Goal: Task Accomplishment & Management: Complete application form

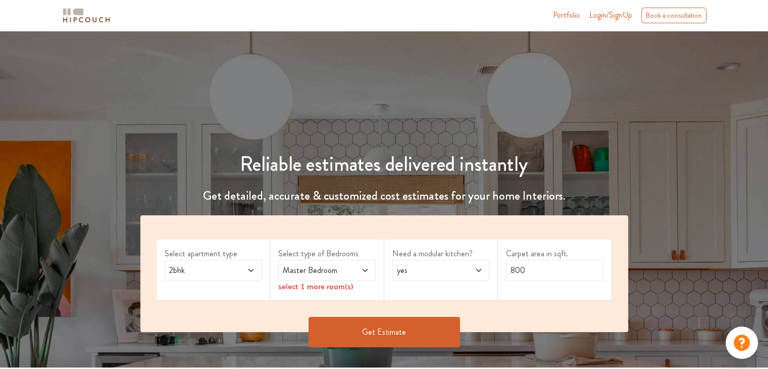
click at [185, 270] on span "2bhk" at bounding box center [200, 270] width 66 height 12
click at [348, 272] on span at bounding box center [358, 270] width 22 height 12
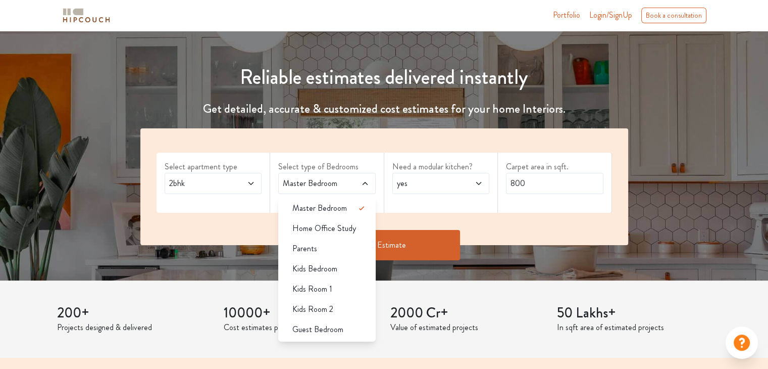
scroll to position [101, 0]
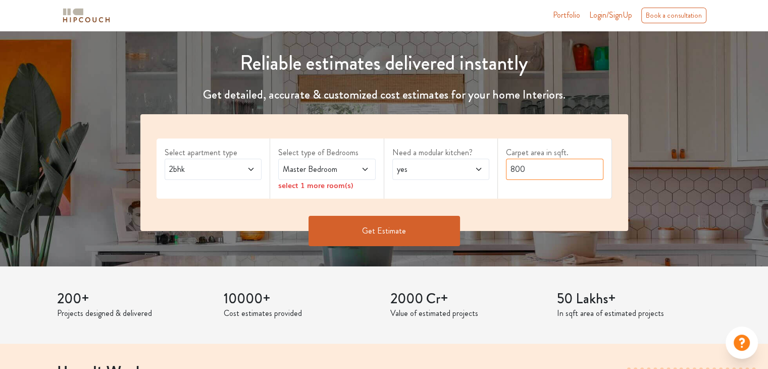
click at [558, 165] on input "800" at bounding box center [554, 169] width 97 height 21
click at [559, 164] on input "800" at bounding box center [554, 169] width 97 height 21
click at [469, 172] on span at bounding box center [471, 169] width 22 height 12
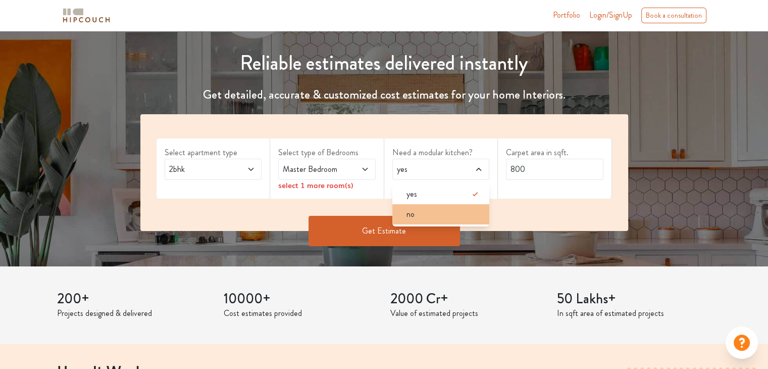
click at [447, 212] on div "no" at bounding box center [443, 214] width 91 height 12
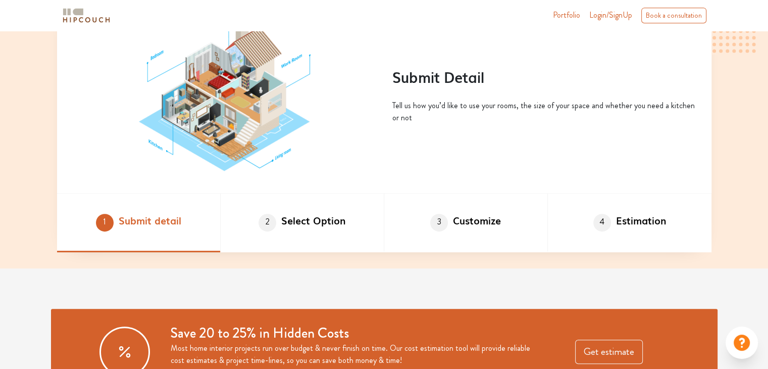
scroll to position [505, 0]
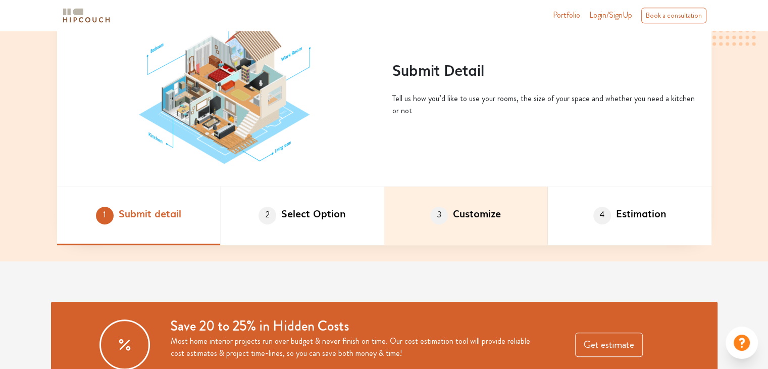
click at [448, 213] on li "3 Customize" at bounding box center [466, 215] width 164 height 59
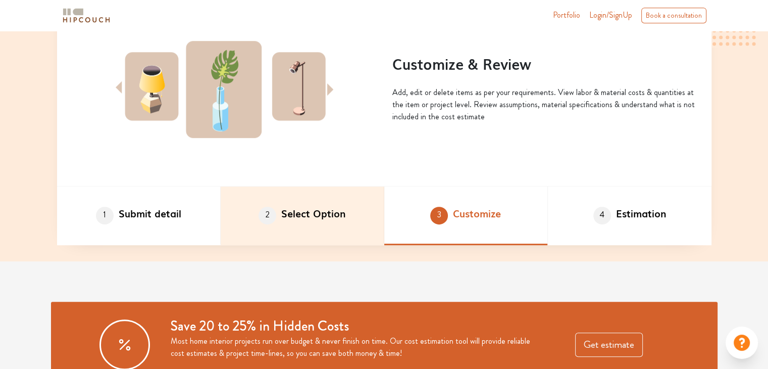
click at [314, 227] on li "2 Select Option" at bounding box center [303, 215] width 164 height 59
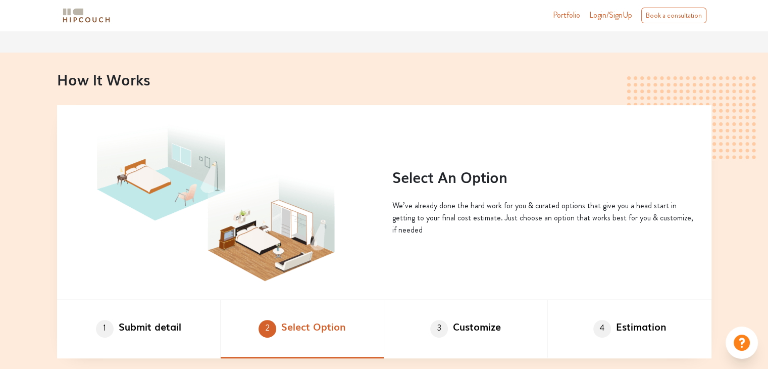
scroll to position [370, 0]
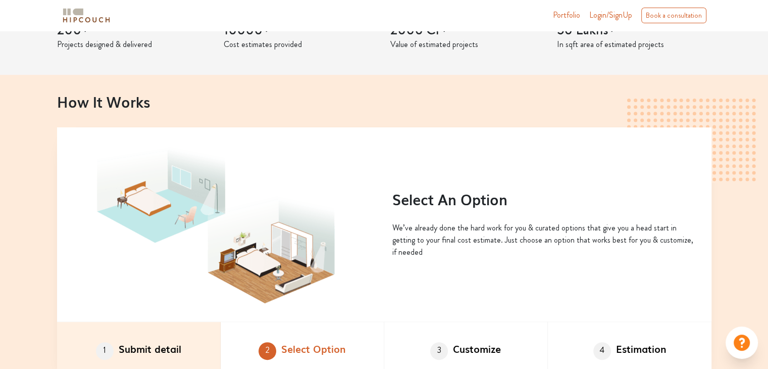
click at [136, 357] on li "1 Submit detail" at bounding box center [139, 351] width 164 height 59
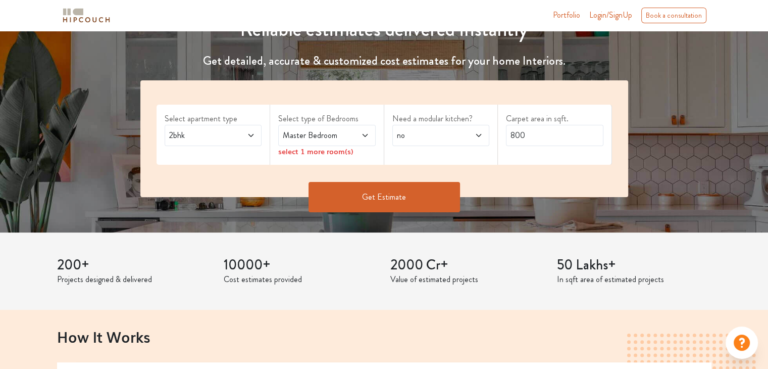
scroll to position [117, 0]
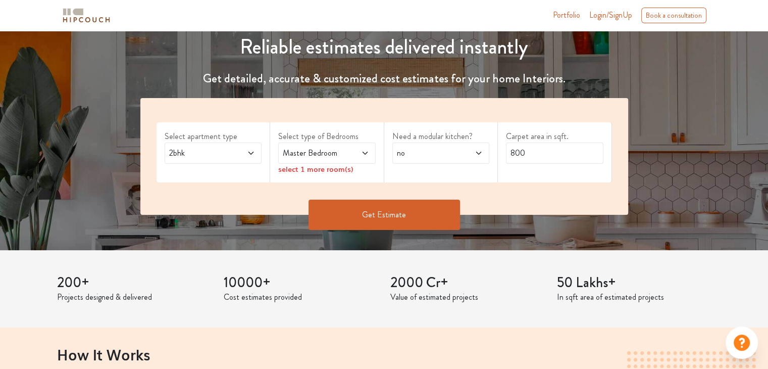
click at [244, 153] on span at bounding box center [244, 153] width 22 height 12
click at [331, 169] on div "select 1 more room(s)" at bounding box center [326, 169] width 97 height 11
drag, startPoint x: 336, startPoint y: 171, endPoint x: 343, endPoint y: 171, distance: 7.6
click at [337, 171] on div "select 1 more room(s)" at bounding box center [326, 169] width 97 height 11
click at [360, 158] on div "Master Bedroom" at bounding box center [326, 152] width 97 height 21
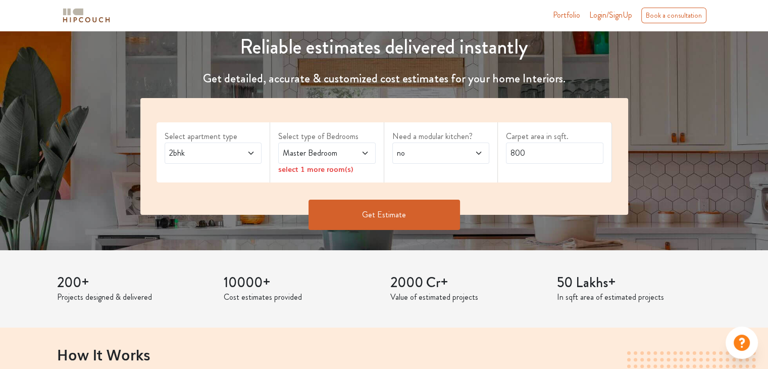
click at [687, 283] on h3 "50 Lakhs+" at bounding box center [634, 282] width 154 height 17
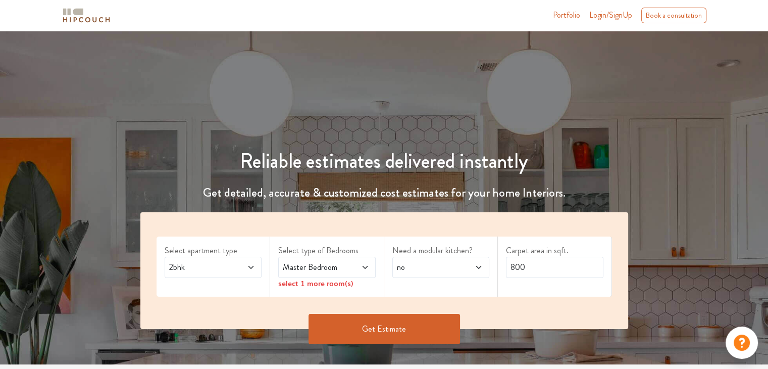
scroll to position [0, 0]
